Goal: Connect with others: Connect with others

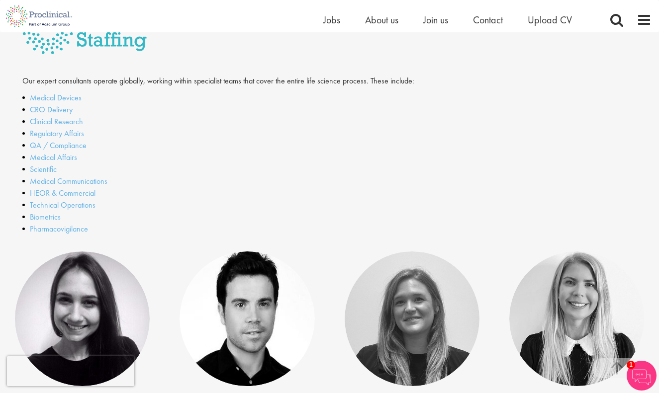
scroll to position [278, 0]
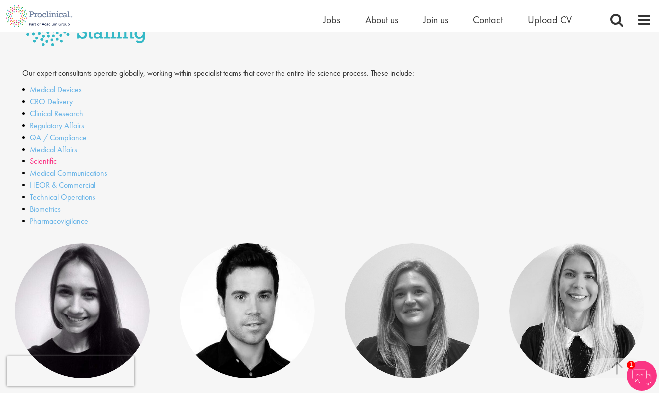
click at [47, 162] on link "Scientific" at bounding box center [43, 161] width 27 height 10
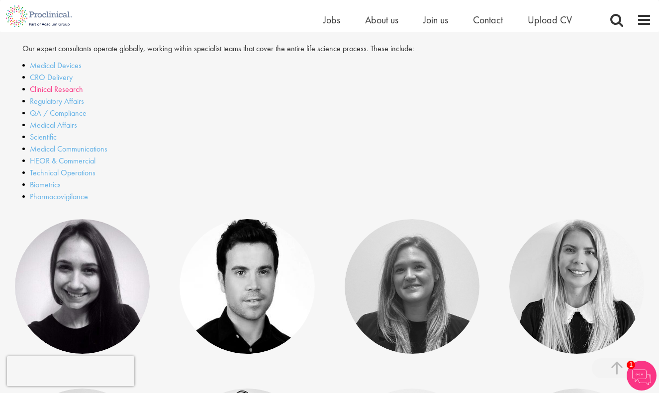
click at [59, 89] on link "Clinical Research" at bounding box center [56, 89] width 53 height 10
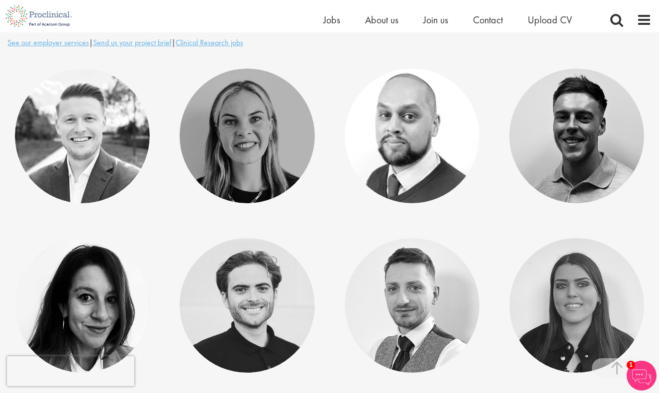
scroll to position [230, 0]
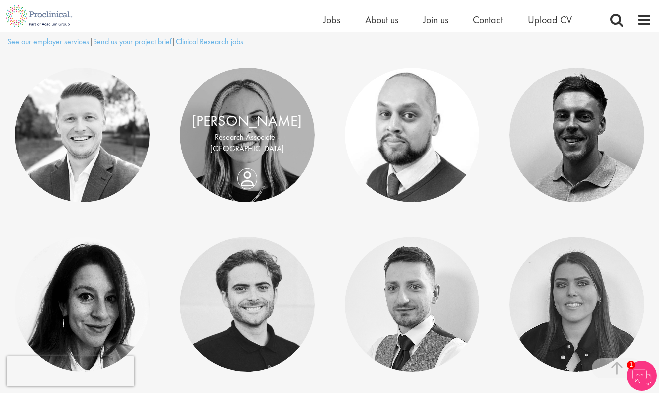
click at [269, 162] on link at bounding box center [247, 135] width 135 height 135
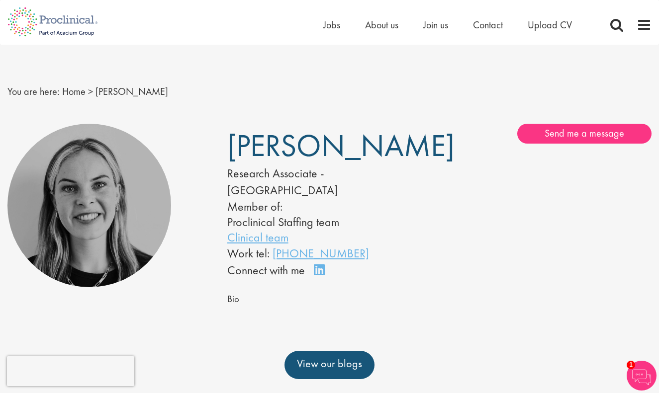
click at [322, 275] on link "Connect on LinkedIn" at bounding box center [322, 275] width 17 height 0
click at [567, 136] on link "Send me a message" at bounding box center [584, 134] width 134 height 20
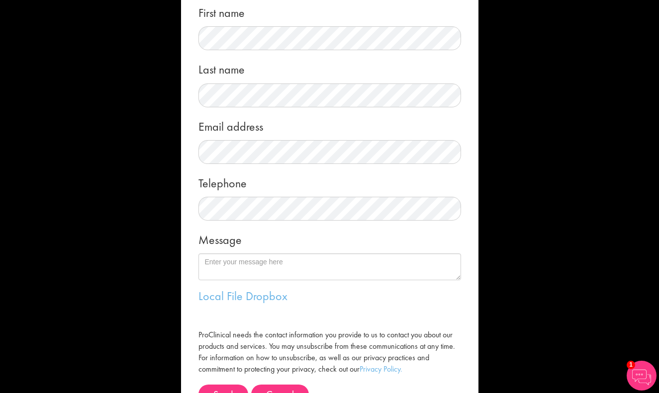
scroll to position [117, 0]
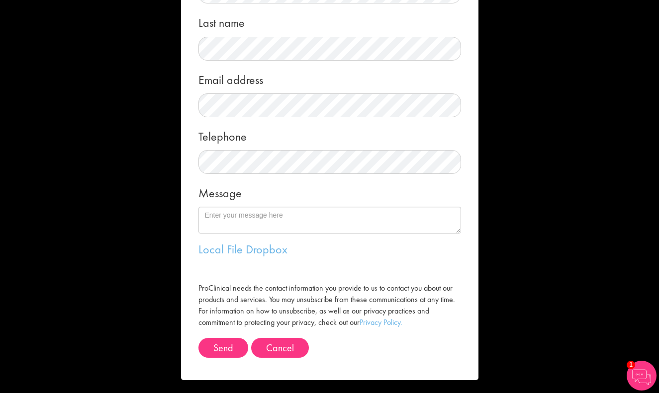
click at [152, 154] on div "Message me First name Last name Email address Telephone Message Local File Drop…" at bounding box center [329, 196] width 659 height 393
click at [272, 344] on button "Cancel" at bounding box center [280, 348] width 58 height 20
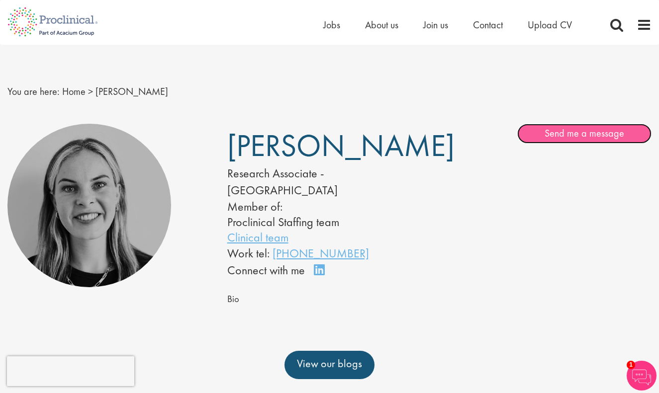
scroll to position [0, 0]
click at [72, 21] on img at bounding box center [52, 22] width 105 height 44
